Goal: Consume media (video, audio)

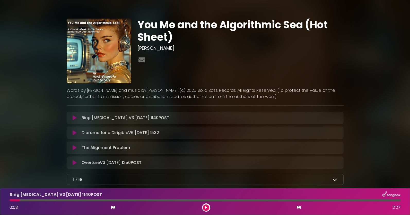
click at [74, 118] on icon at bounding box center [75, 117] width 4 height 5
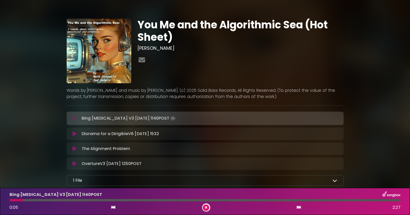
scroll to position [31, 0]
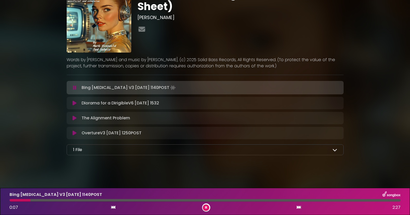
click at [12, 200] on div at bounding box center [20, 200] width 21 height 2
click at [9, 200] on div at bounding box center [204, 200] width 397 height 2
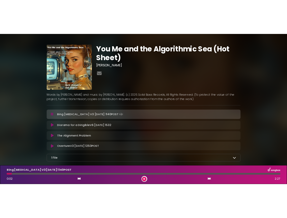
scroll to position [0, 0]
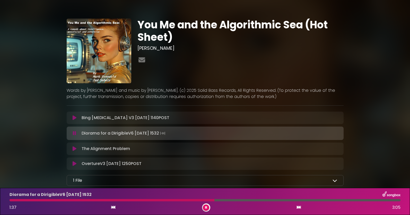
click at [102, 199] on div at bounding box center [112, 200] width 205 height 2
click at [102, 199] on div at bounding box center [57, 200] width 95 height 2
click at [83, 201] on div at bounding box center [57, 200] width 95 height 2
click at [59, 199] on div at bounding box center [205, 200] width 391 height 2
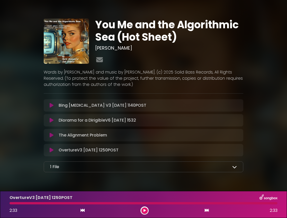
click at [234, 165] on icon at bounding box center [234, 167] width 5 height 5
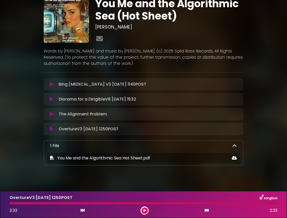
scroll to position [27, 0]
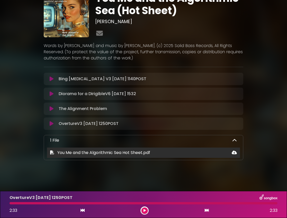
click at [178, 155] on div "You Me and the Algorithmic Sea Hot Sheet.pdf" at bounding box center [143, 153] width 193 height 6
click at [235, 154] on icon at bounding box center [234, 153] width 5 height 4
